Goal: Information Seeking & Learning: Learn about a topic

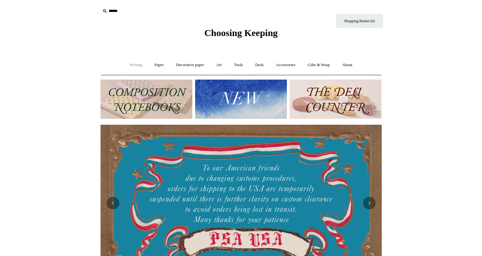
click at [128, 66] on link "Writing +" at bounding box center [136, 65] width 24 height 17
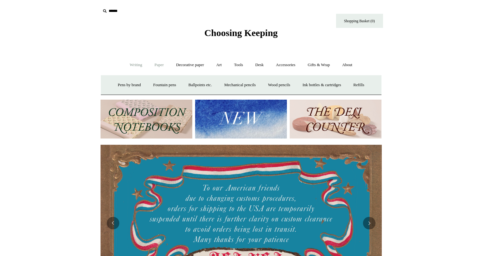
click at [153, 64] on link "Paper +" at bounding box center [159, 65] width 21 height 17
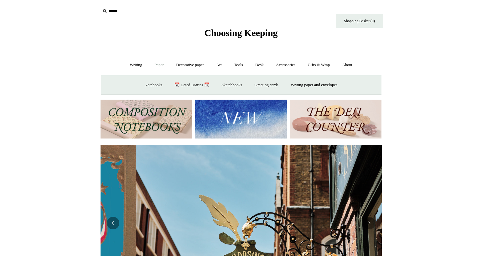
scroll to position [0, 281]
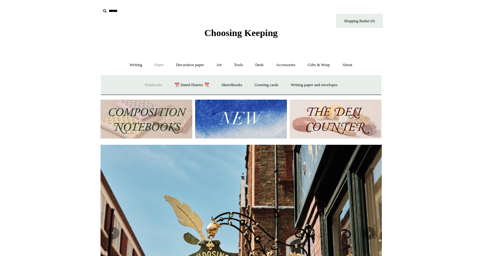
click at [153, 83] on link "Notebooks +" at bounding box center [153, 85] width 29 height 17
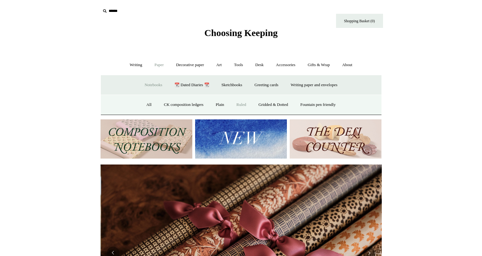
scroll to position [0, 563]
click at [145, 106] on link "All" at bounding box center [149, 105] width 17 height 17
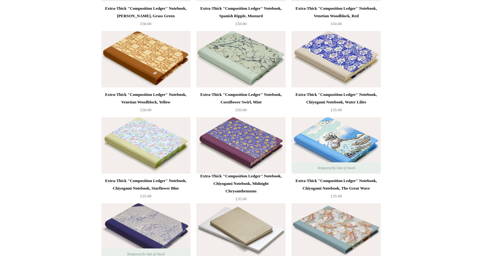
scroll to position [4458, 0]
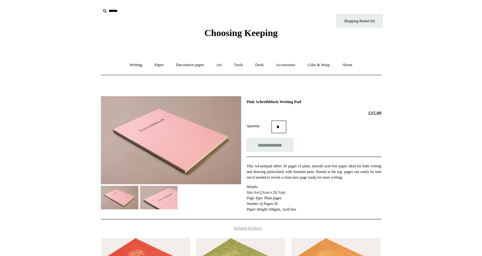
click at [155, 198] on img at bounding box center [159, 198] width 38 height 24
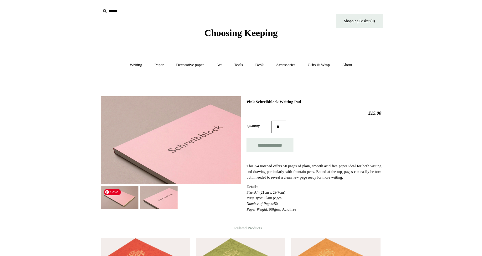
click at [114, 200] on img at bounding box center [120, 198] width 38 height 24
